Goal: Task Accomplishment & Management: Use online tool/utility

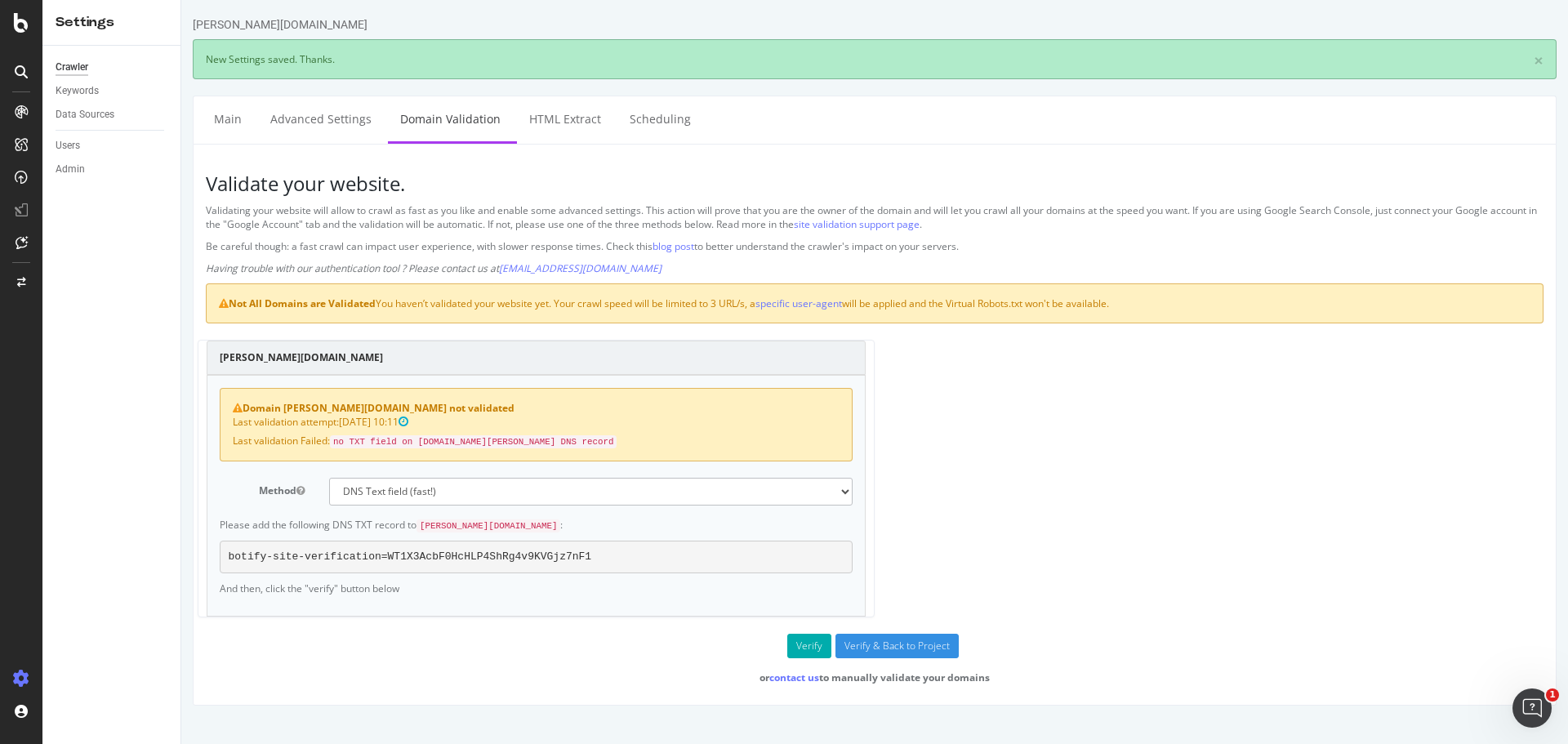
click at [811, 638] on button "Verify" at bounding box center [809, 646] width 44 height 25
click at [811, 646] on button "Verify" at bounding box center [809, 646] width 44 height 25
drag, startPoint x: 1529, startPoint y: 699, endPoint x: 2825, endPoint y: 1350, distance: 1450.3
click at [1528, 698] on icon "Open Intercom Messenger" at bounding box center [1530, 707] width 27 height 27
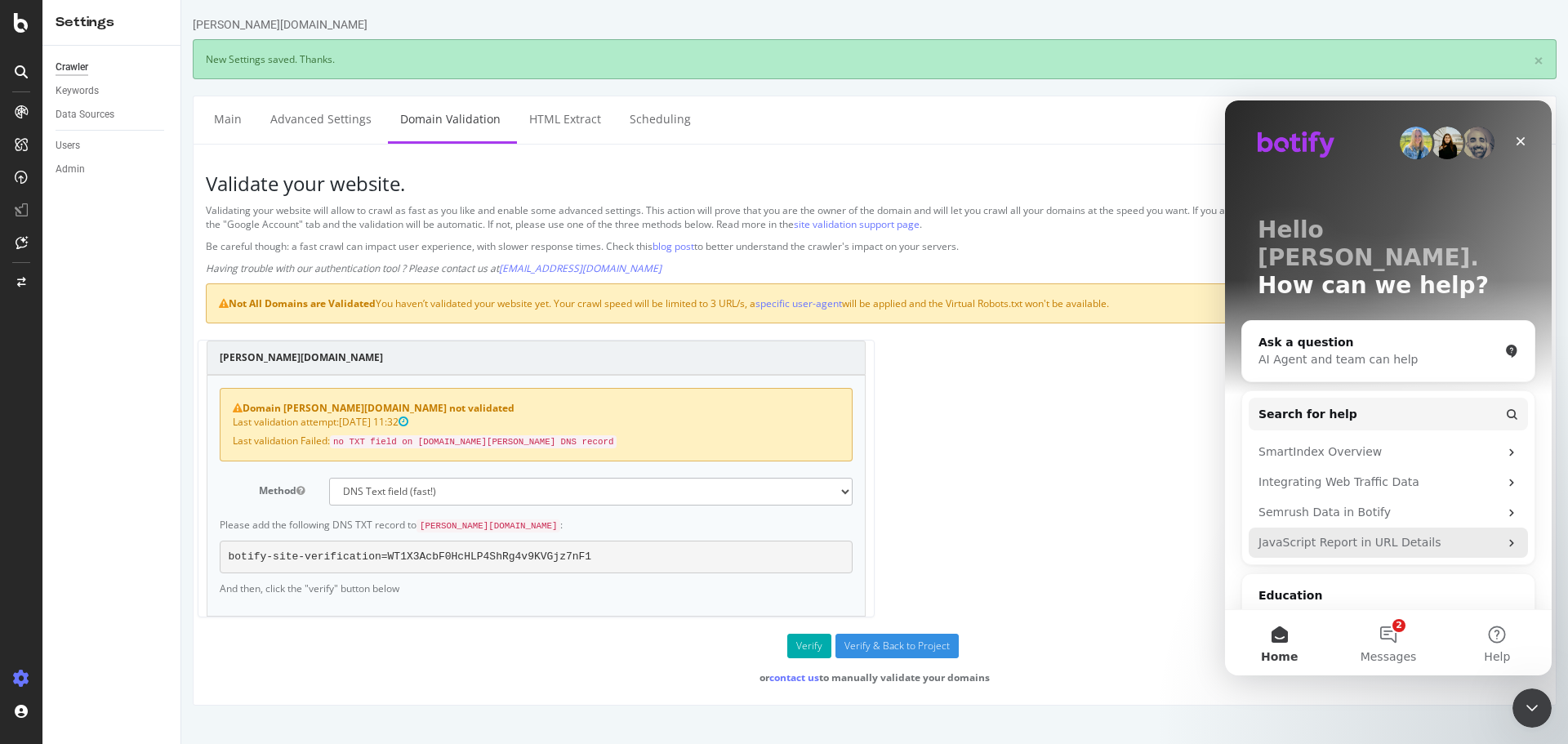
scroll to position [89, 0]
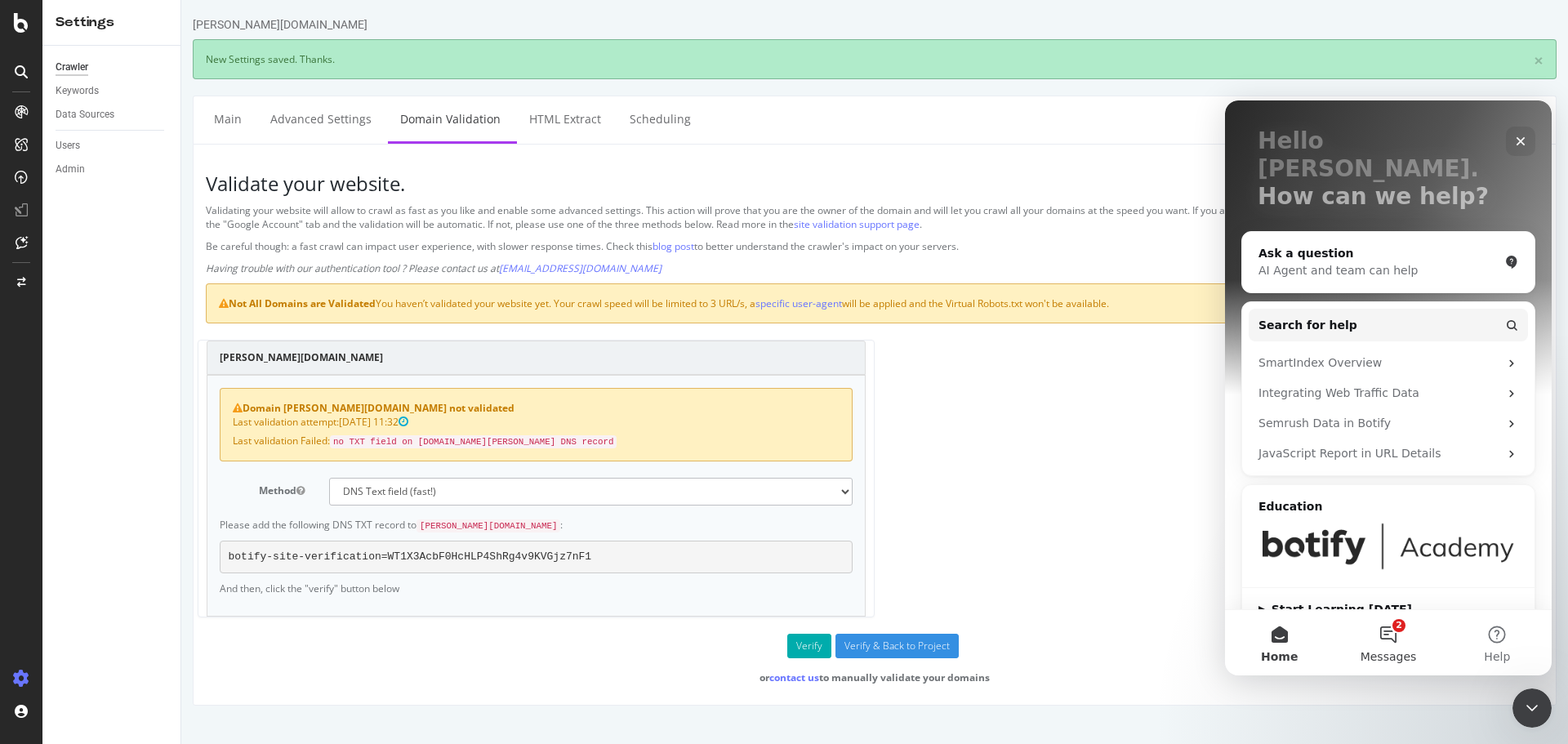
click at [1380, 633] on button "2 Messages" at bounding box center [1388, 643] width 109 height 65
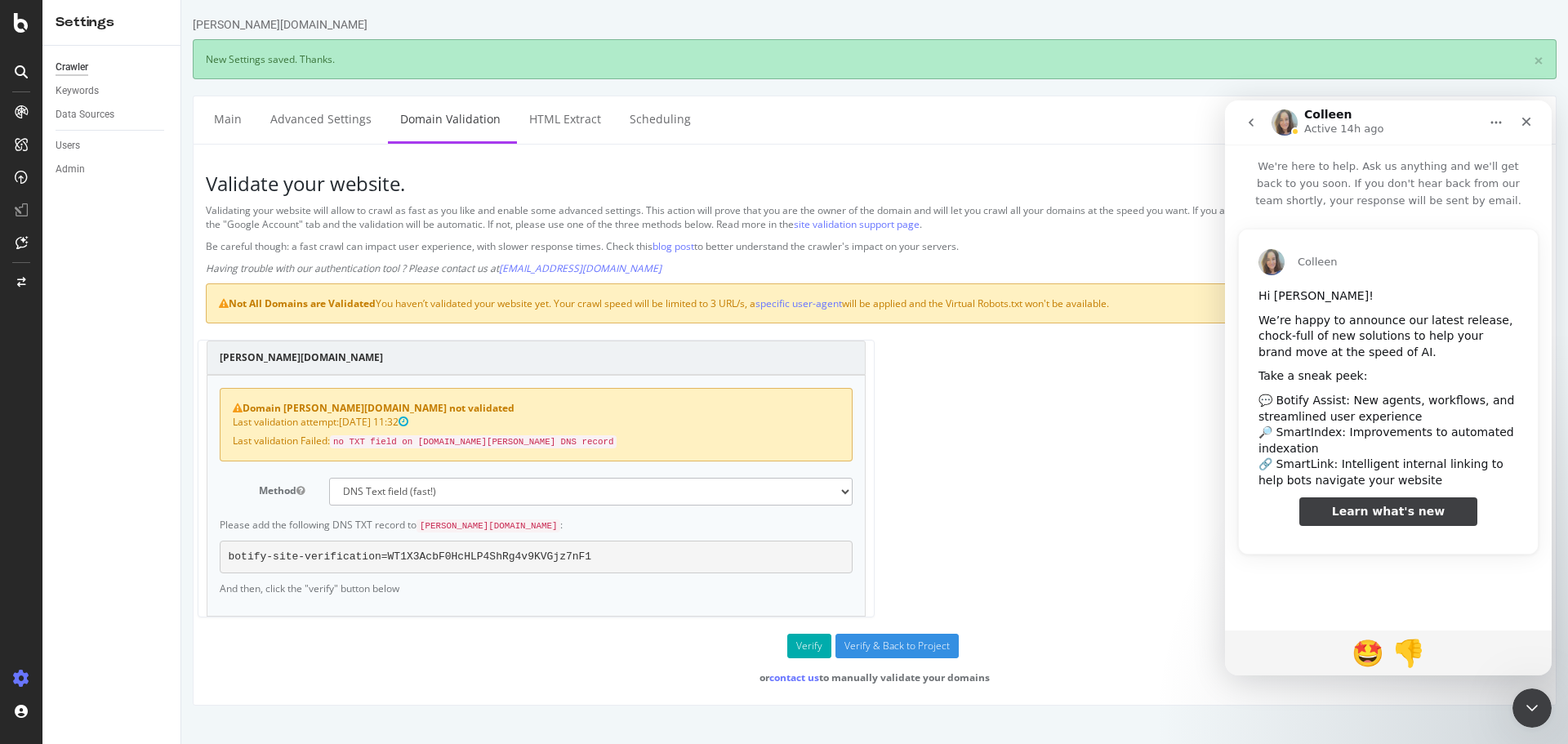
click at [1250, 118] on icon "go back" at bounding box center [1251, 123] width 13 height 13
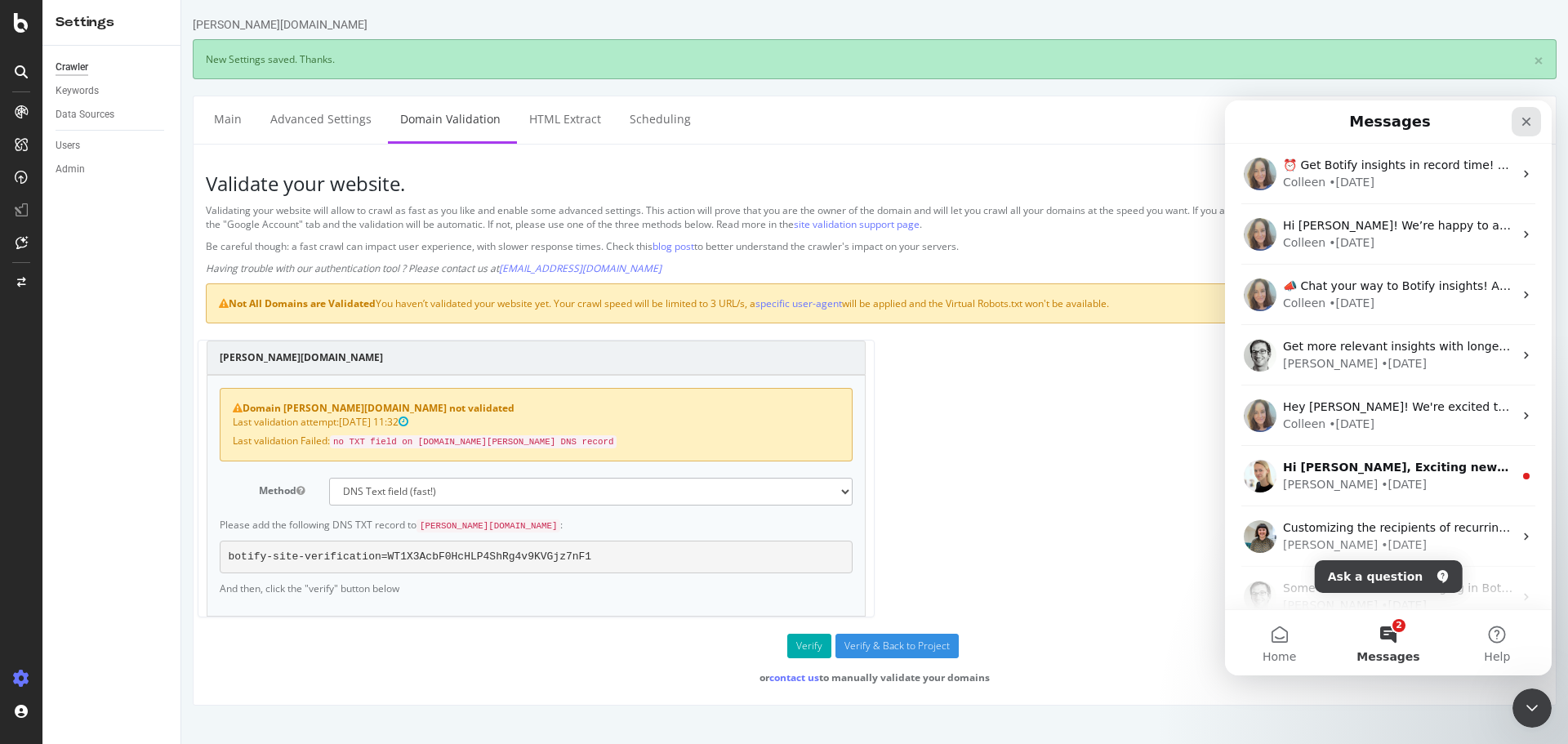
click at [1522, 124] on icon "Close" at bounding box center [1526, 122] width 13 height 13
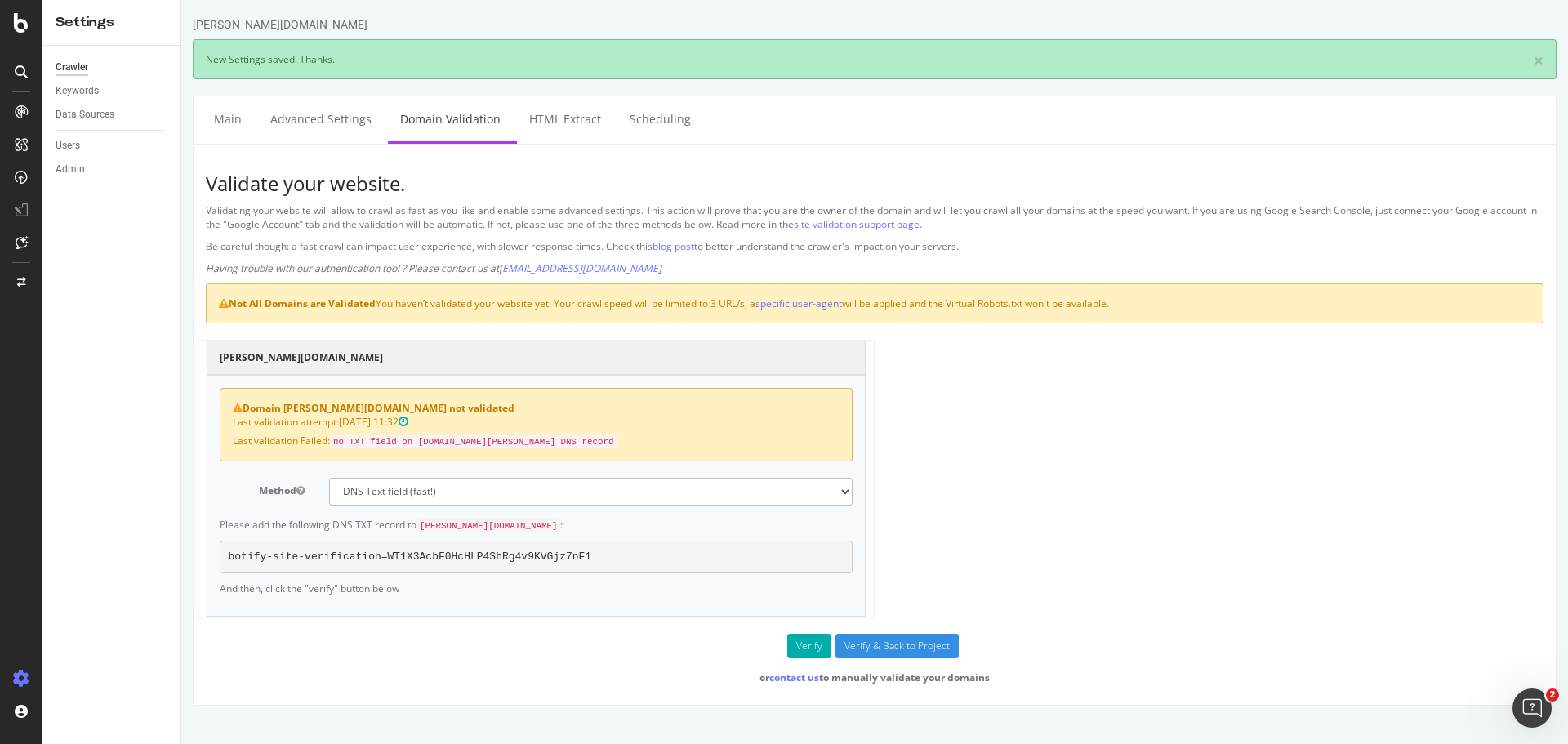
scroll to position [0, 0]
